Goal: Transaction & Acquisition: Subscribe to service/newsletter

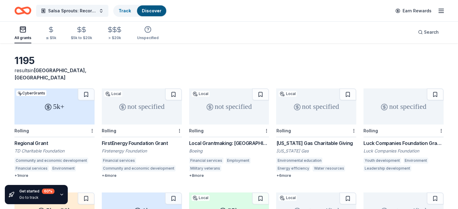
scroll to position [30, 0]
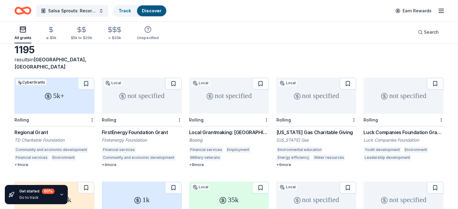
click at [293, 129] on div "[US_STATE] Gas Charitable Giving" at bounding box center [316, 132] width 80 height 7
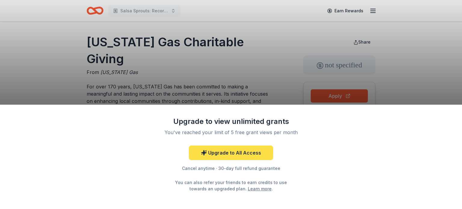
click at [239, 152] on link "Upgrade to All Access" at bounding box center [231, 153] width 84 height 14
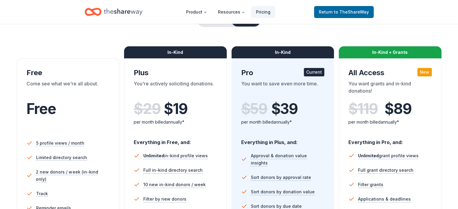
scroll to position [60, 0]
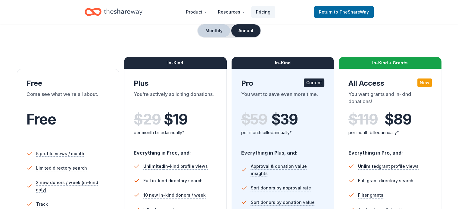
click at [213, 34] on button "Monthly" at bounding box center [214, 30] width 32 height 13
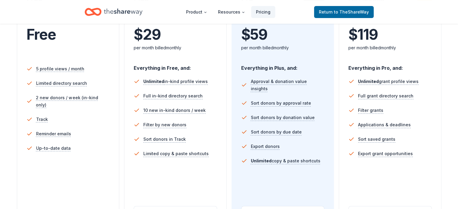
scroll to position [150, 0]
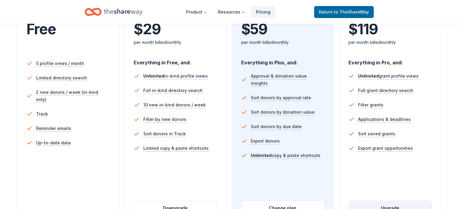
click at [393, 201] on button "Upgrade" at bounding box center [389, 208] width 83 height 14
